Goal: Communication & Community: Share content

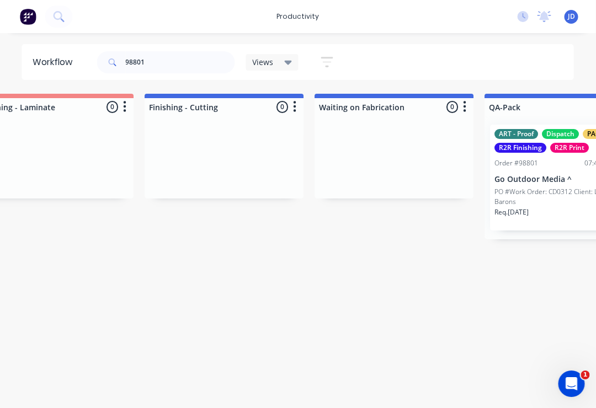
scroll to position [0, 2747]
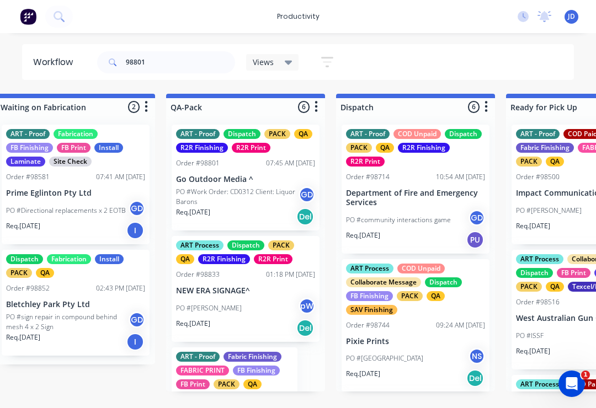
click at [243, 189] on p "PO #Work Order: CD0312 Client: Liquor Barons" at bounding box center [237, 197] width 123 height 20
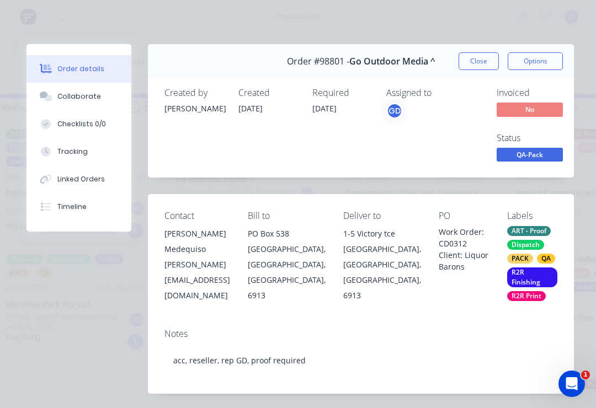
click at [481, 62] on button "Close" at bounding box center [479, 61] width 40 height 18
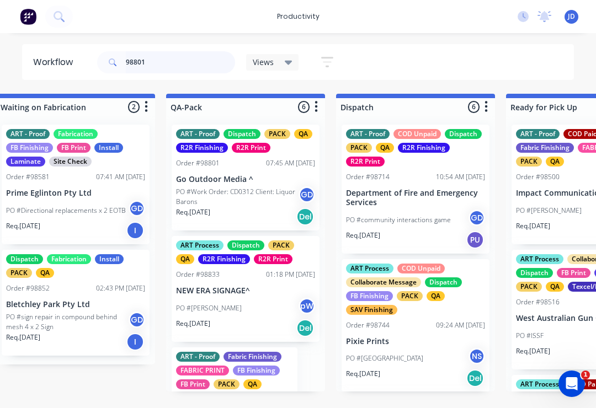
click at [166, 66] on input "98801" at bounding box center [180, 62] width 109 height 22
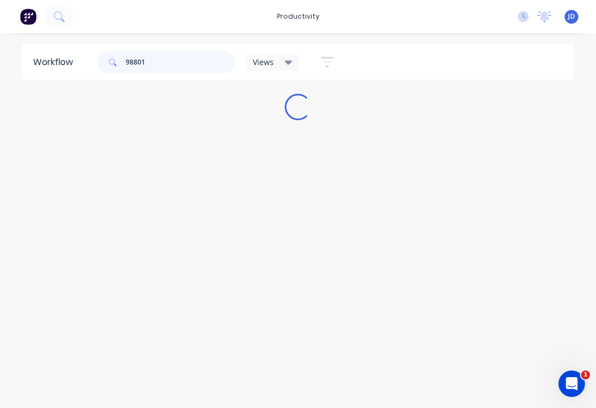
scroll to position [0, 0]
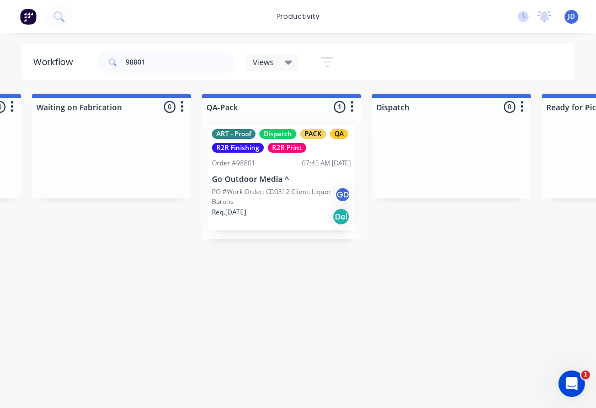
scroll to position [0, 2725]
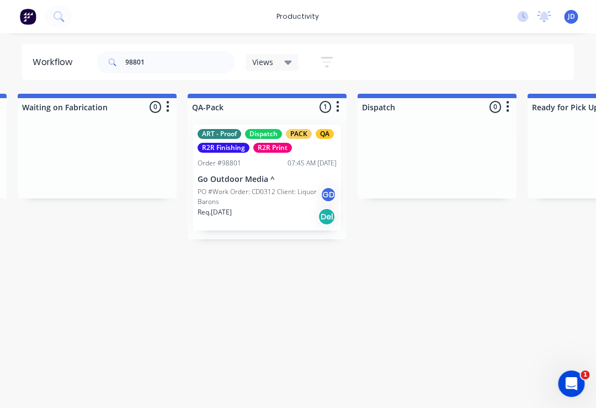
click at [255, 171] on div "ART - Proof Dispatch PACK QA R2R Finishing R2R Print Order #98801 07:45 AM [DAT…" at bounding box center [268, 178] width 148 height 106
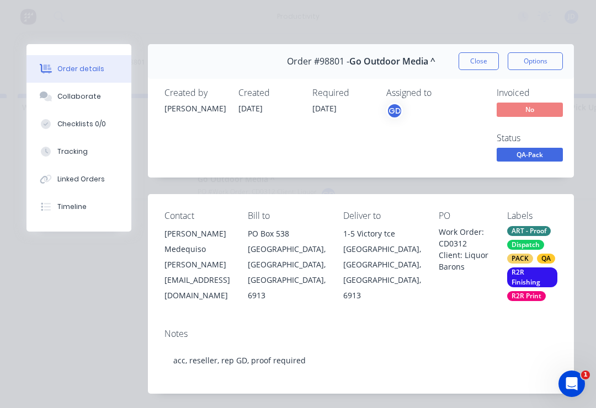
click at [87, 97] on div "Collaborate" at bounding box center [79, 97] width 44 height 10
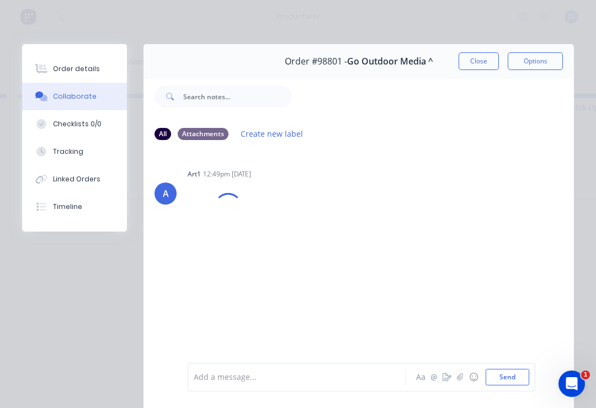
click at [460, 379] on icon "button" at bounding box center [460, 378] width 7 height 8
click at [528, 370] on button "Send" at bounding box center [508, 377] width 44 height 17
click at [474, 61] on button "Close" at bounding box center [479, 61] width 40 height 18
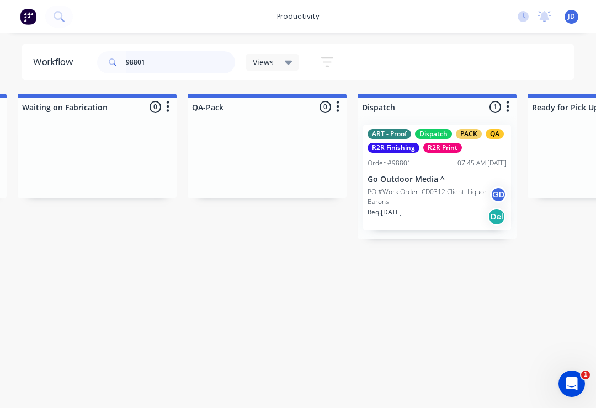
click at [168, 61] on input "98801" at bounding box center [180, 62] width 109 height 22
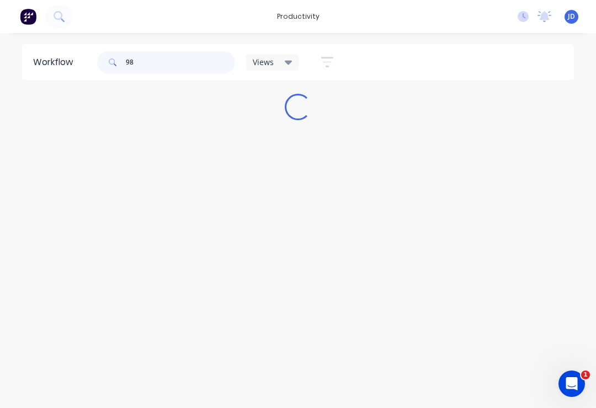
scroll to position [0, 0]
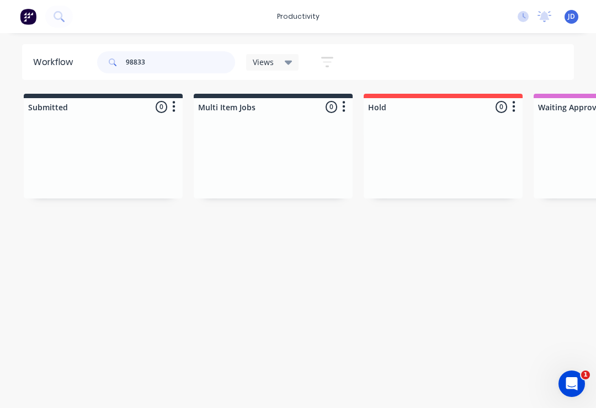
type input "98833"
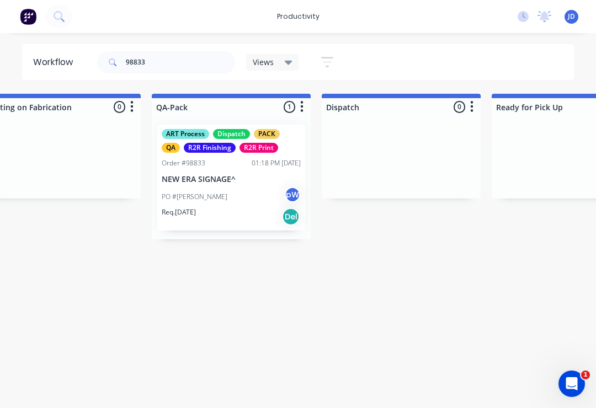
scroll to position [0, 2772]
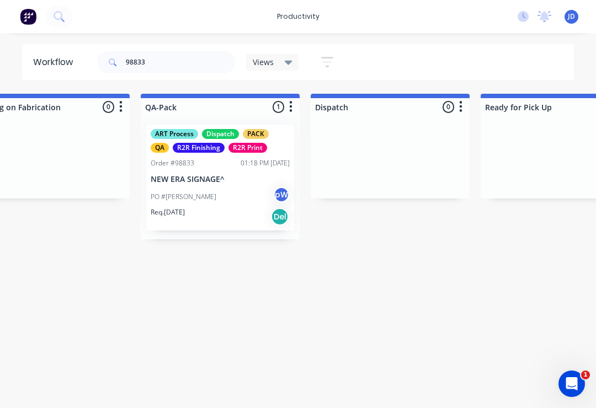
click at [228, 187] on div "PO #[PERSON_NAME] pW" at bounding box center [220, 197] width 139 height 21
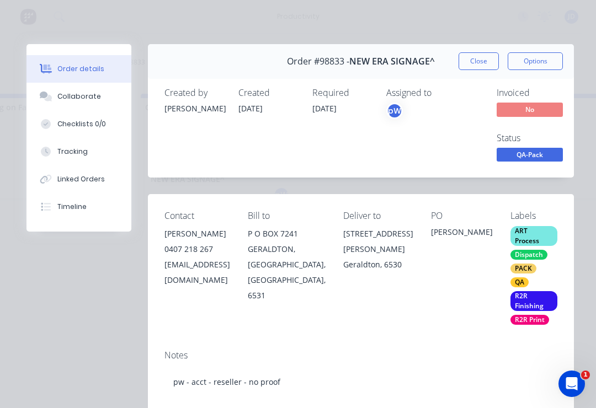
click at [97, 96] on button "Collaborate" at bounding box center [78, 97] width 105 height 28
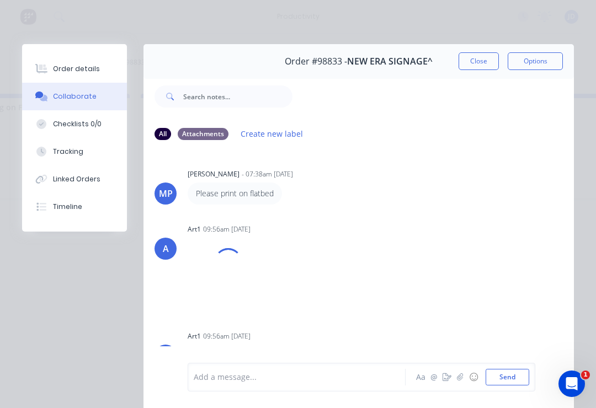
click at [459, 380] on icon "button" at bounding box center [460, 378] width 7 height 8
click at [521, 369] on button "Send" at bounding box center [508, 377] width 44 height 17
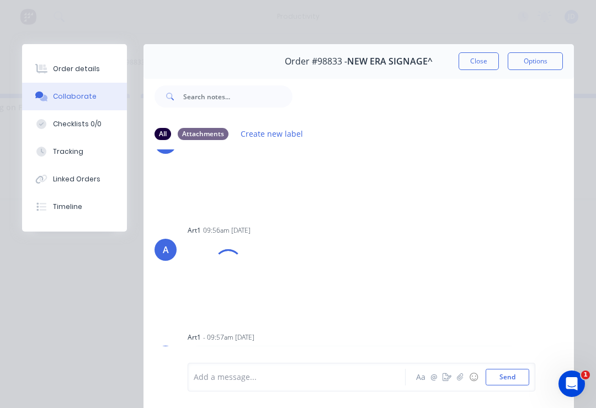
click at [460, 384] on button "button" at bounding box center [460, 377] width 13 height 13
click at [529, 380] on button "Send" at bounding box center [508, 377] width 44 height 17
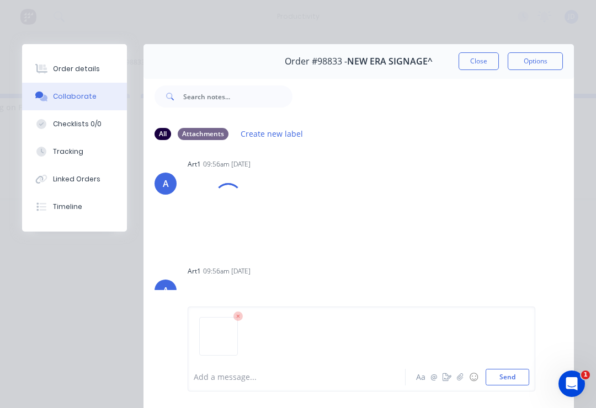
scroll to position [214, 0]
